Goal: Navigation & Orientation: Find specific page/section

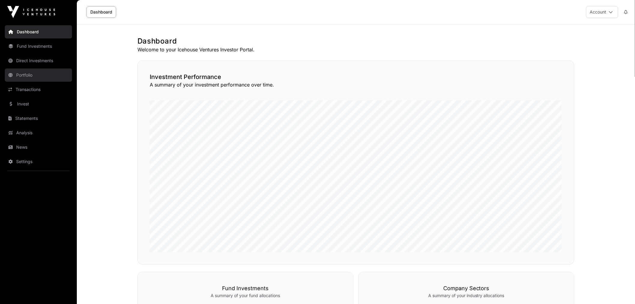
click at [43, 77] on link "Portfolio" at bounding box center [38, 74] width 67 height 13
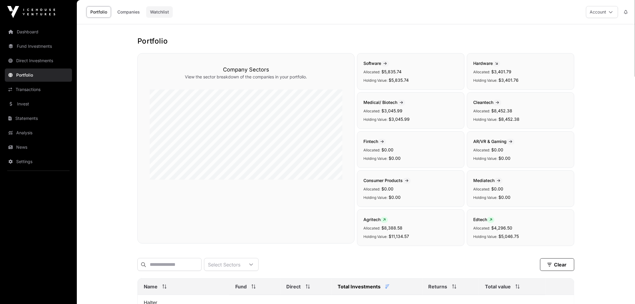
click at [151, 13] on link "Watchlist" at bounding box center [159, 11] width 27 height 11
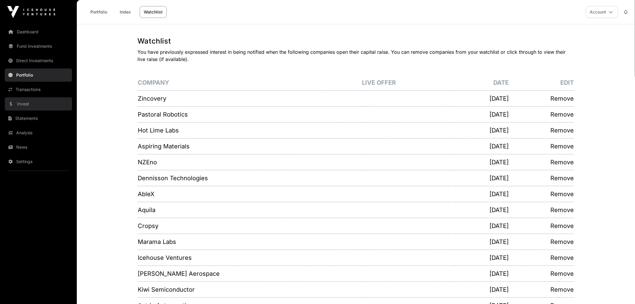
click at [30, 98] on link "Invest" at bounding box center [38, 103] width 67 height 13
